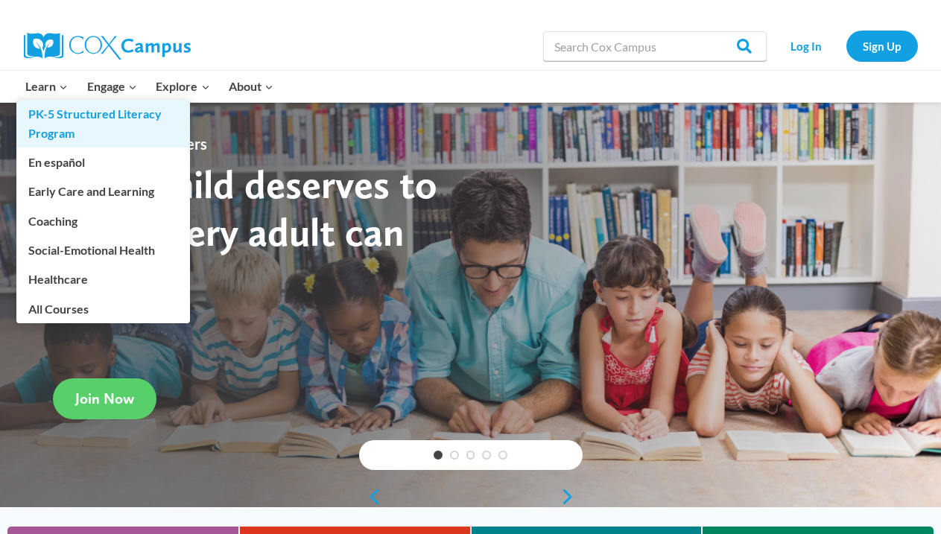
click at [70, 114] on link "PK-5 Structured Literacy Program" at bounding box center [103, 124] width 174 height 48
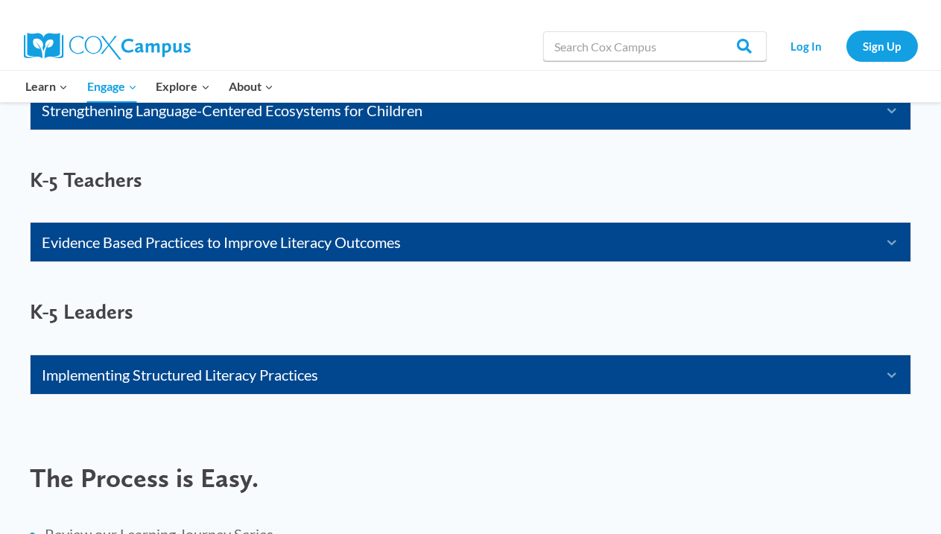
scroll to position [1202, 0]
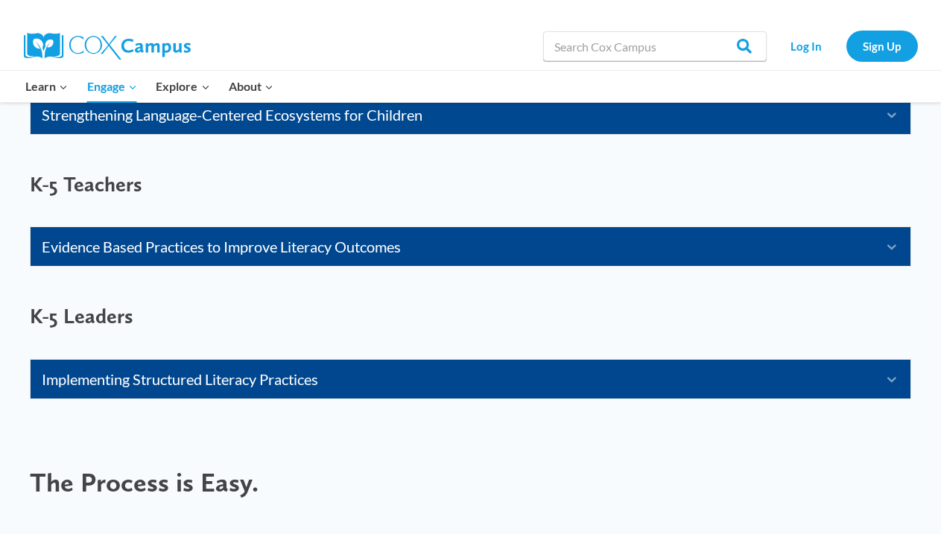
click at [424, 247] on link "Evidence Based Practices to Improve Literacy Outcomes" at bounding box center [452, 247] width 820 height 24
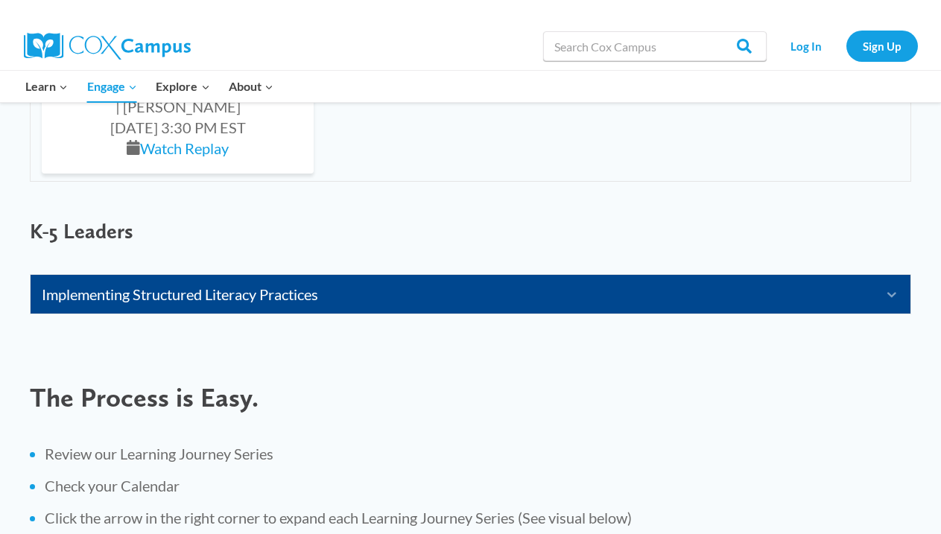
scroll to position [1998, 0]
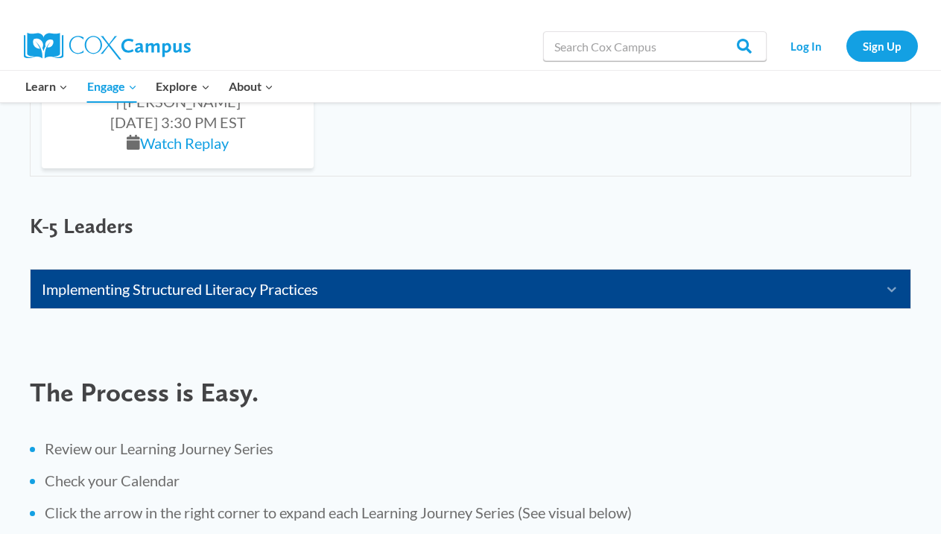
click at [498, 290] on link "Implementing Structured Literacy Practices" at bounding box center [452, 289] width 820 height 24
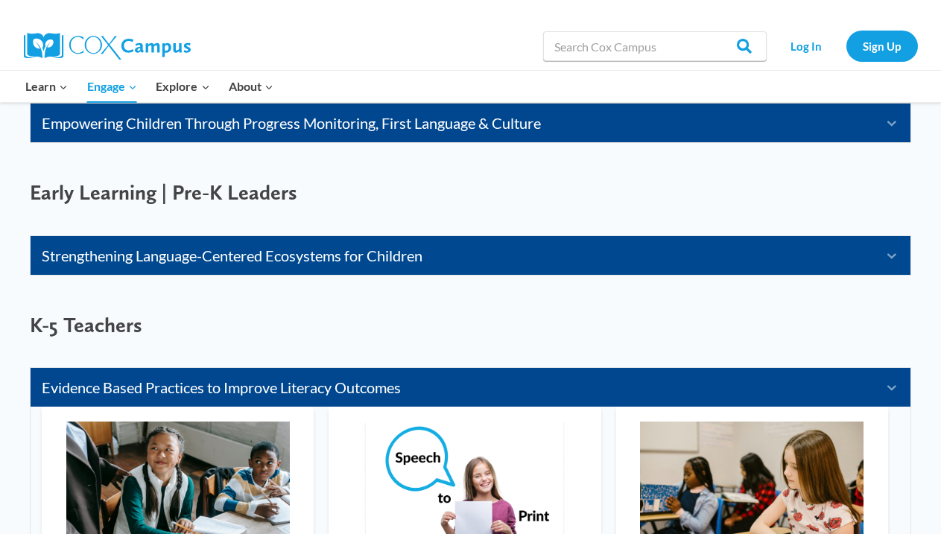
scroll to position [1062, 0]
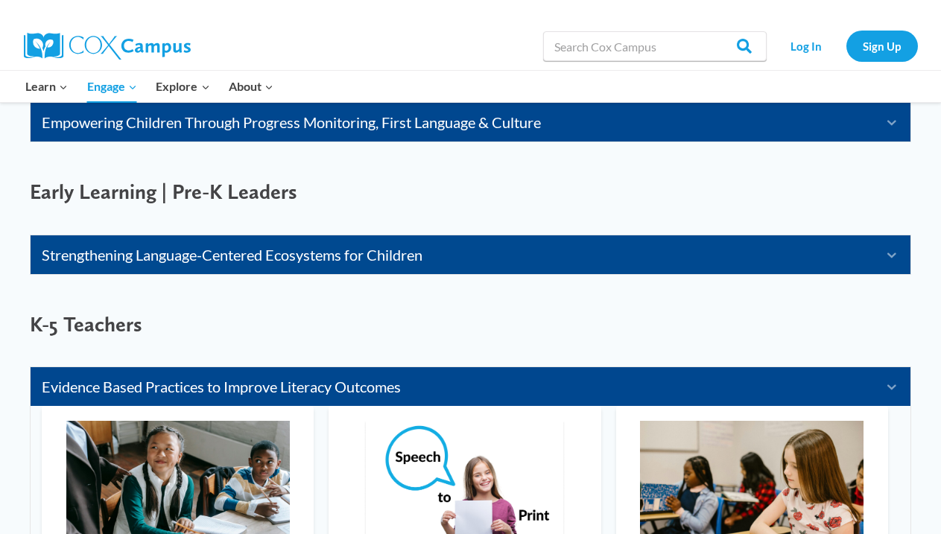
click at [195, 260] on link "Strengthening Language-Centered Ecosystems for Children" at bounding box center [452, 255] width 820 height 24
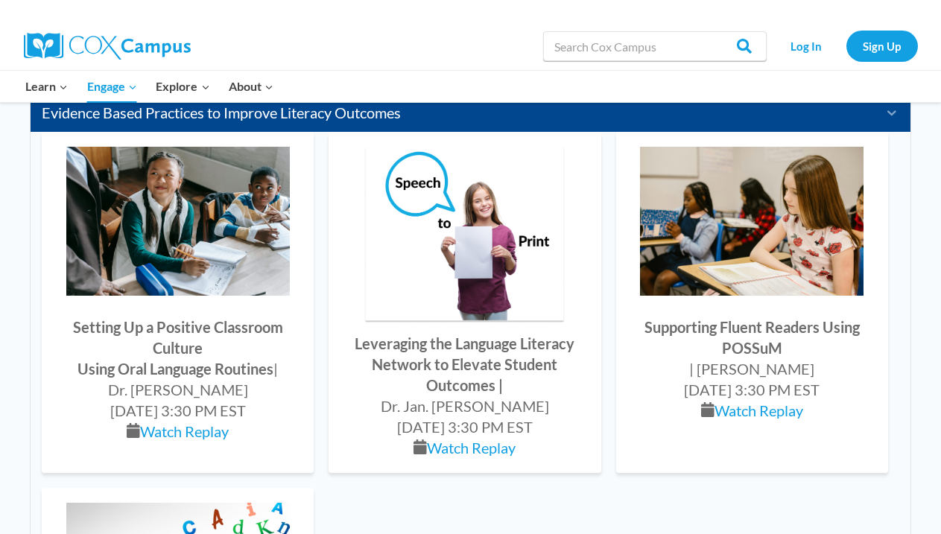
scroll to position [2357, 0]
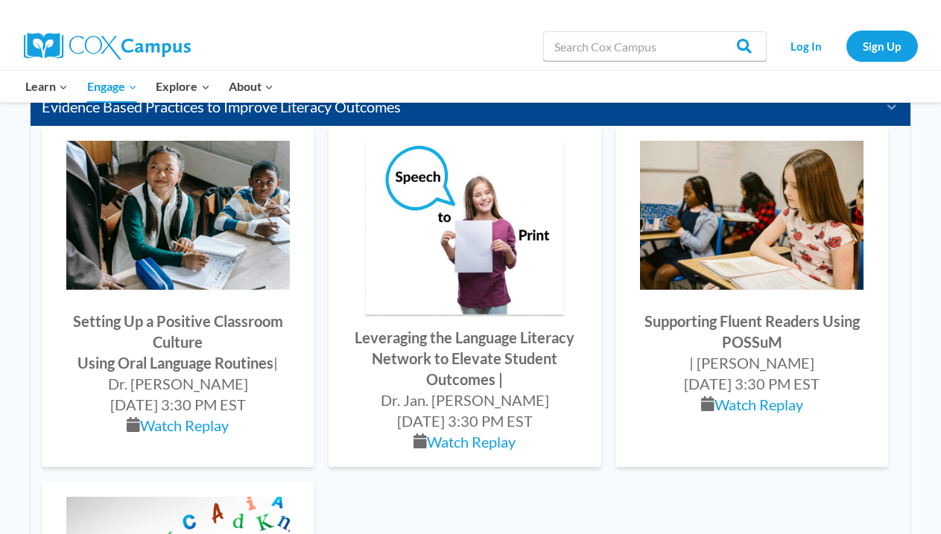
click at [407, 346] on div "Leveraging the Language Literacy Network to Elevate Student Outcomes | Dr. Jan.…" at bounding box center [464, 276] width 242 height 270
click at [434, 440] on link "Watch Replay" at bounding box center [471, 442] width 89 height 18
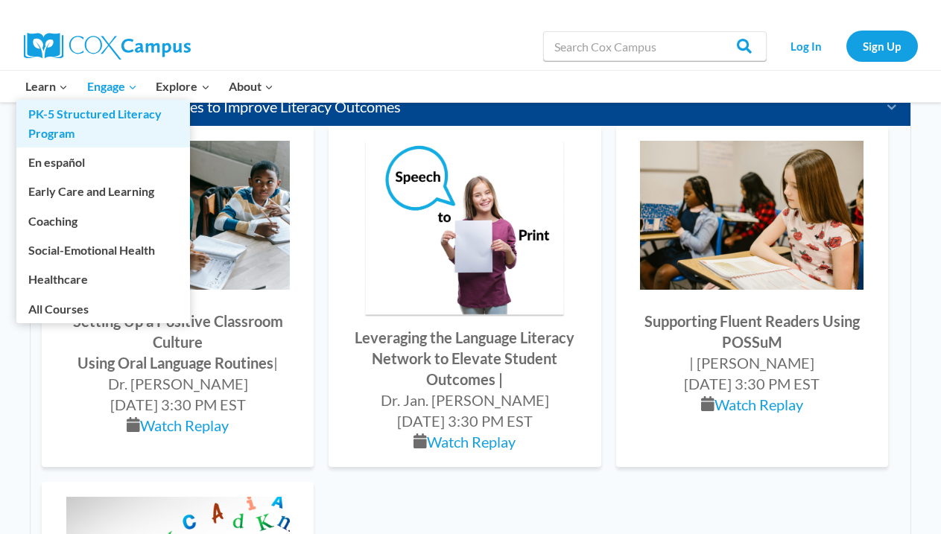
click at [62, 107] on link "PK-5 Structured Literacy Program" at bounding box center [103, 124] width 174 height 48
